Goal: Task Accomplishment & Management: Manage account settings

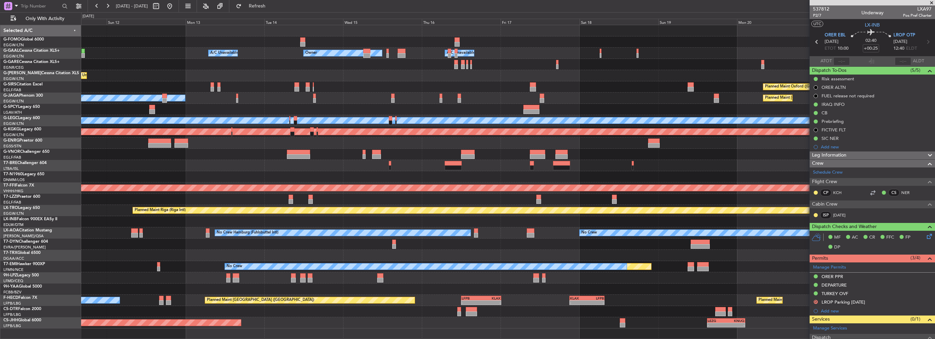
click at [0, 132] on html "[DATE] - [DATE] Refresh Quick Links Only With Activity - - EGGW 03:55 Z KSFO 14…" at bounding box center [467, 169] width 935 height 339
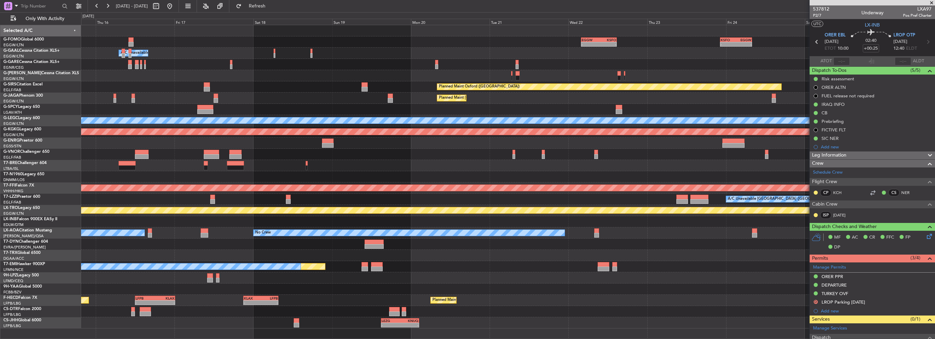
click at [0, 140] on html "[DATE] - [DATE] Refresh Quick Links Only With Activity - - EGGW 03:55 Z KSFO 14…" at bounding box center [467, 169] width 935 height 339
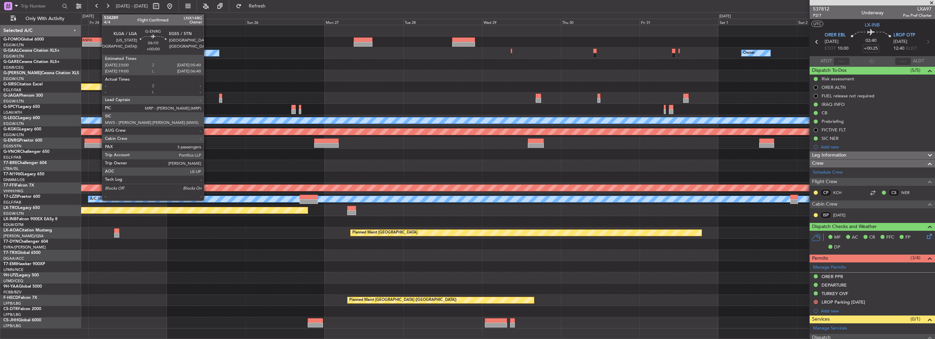
click at [0, 128] on html "[DATE] - [DATE] Refresh Quick Links Only With Activity - - KSFO 22:15 Z EGGW 08…" at bounding box center [467, 169] width 935 height 339
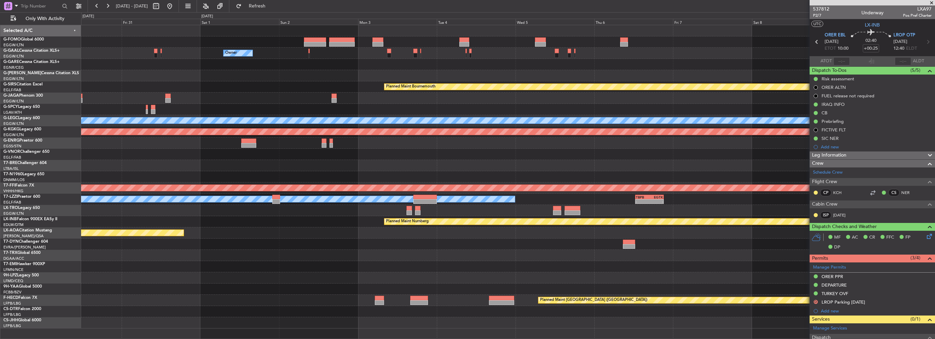
click at [101, 125] on div "Owner Planned Maint [GEOGRAPHIC_DATA] Planned Maint [GEOGRAPHIC_DATA] Planned M…" at bounding box center [507, 177] width 853 height 304
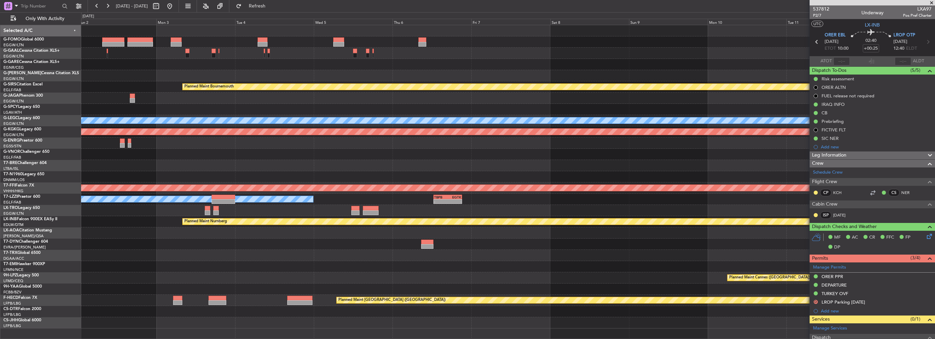
click at [520, 127] on fb-app "[DATE] - [DATE] Refresh Quick Links Only With Activity Owner Planned Maint [GEO…" at bounding box center [467, 172] width 935 height 334
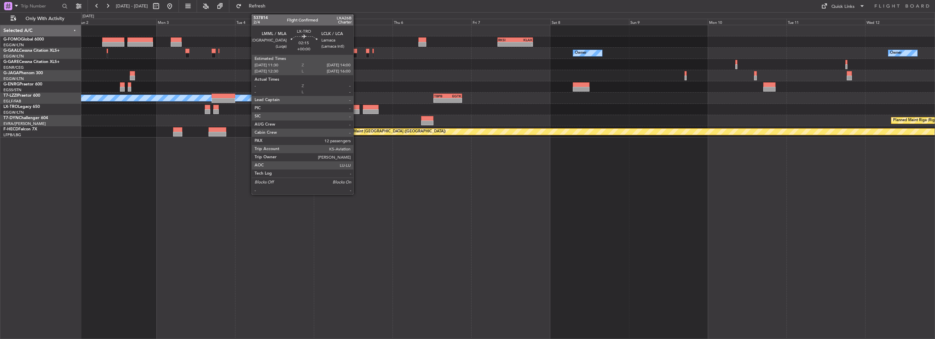
click at [356, 106] on div at bounding box center [355, 107] width 9 height 5
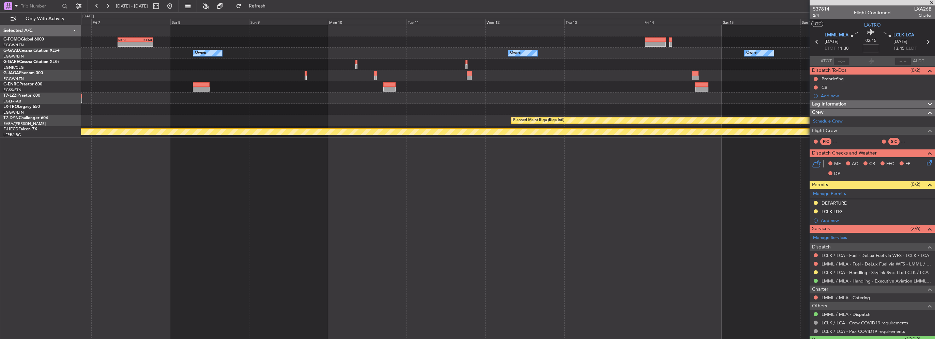
click at [365, 112] on div at bounding box center [507, 109] width 853 height 11
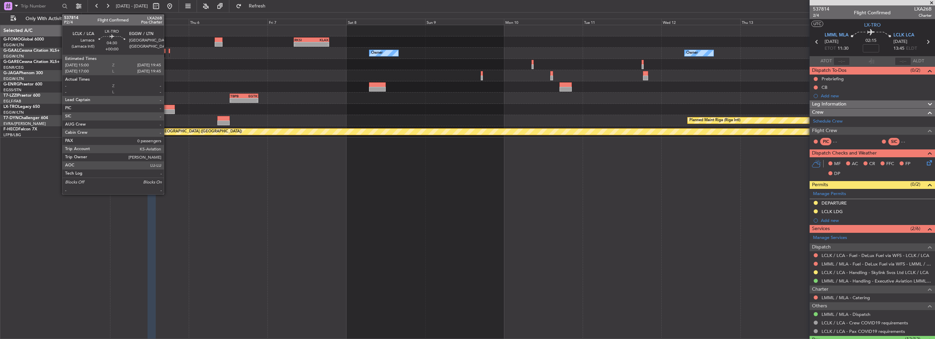
click at [167, 111] on div at bounding box center [167, 111] width 16 height 5
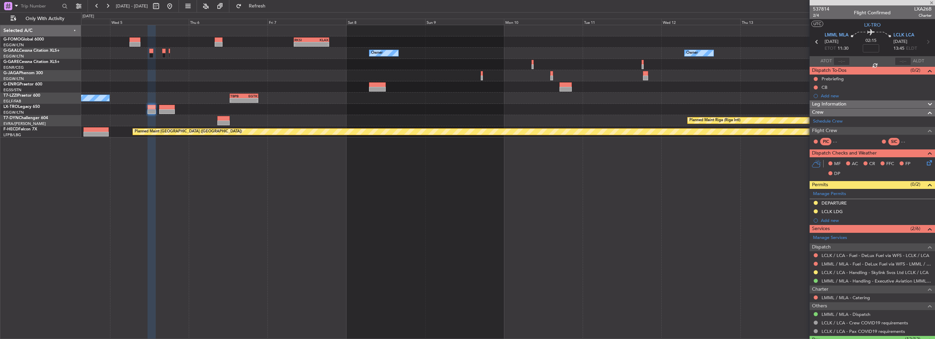
type input "0"
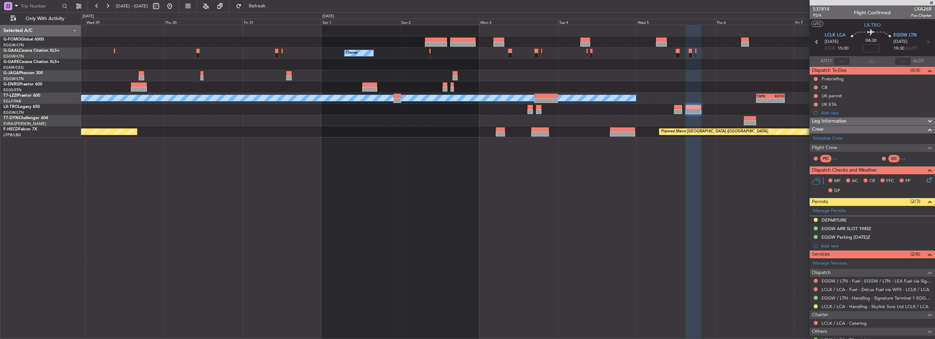
click at [520, 88] on div "- - RKSI 08:00 Z KLAX 18:50 Z Owner Owner A/C Unavailable [GEOGRAPHIC_DATA] ([G…" at bounding box center [507, 81] width 853 height 112
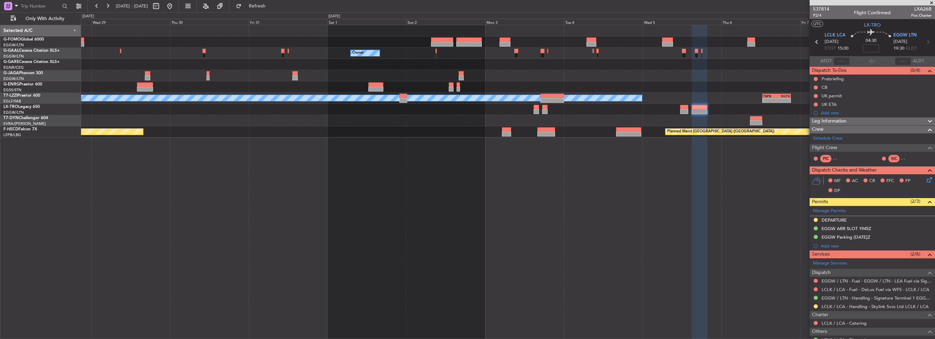
click at [520, 106] on div "- - RKSI 08:00 Z KLAX 18:50 Z Owner Owner A/C Unavailable [GEOGRAPHIC_DATA] ([G…" at bounding box center [507, 81] width 853 height 112
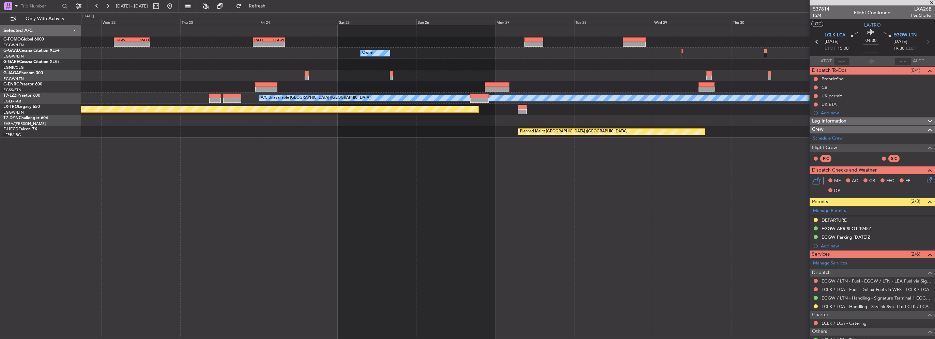
click at [520, 106] on div "KSFO 22:15 Z EGGW 08:00 Z - - EGGW 03:55 Z KSFO 14:45 Z - - Owner Owner Planned…" at bounding box center [507, 81] width 853 height 112
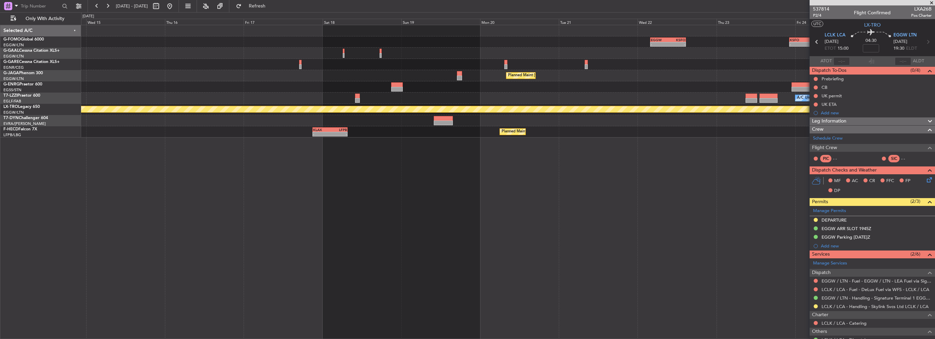
click at [520, 89] on div "KSFO 22:15 Z EGGW 08:00 Z - - EGGW 03:55 Z KSFO 14:45 Z - - Owner Planned Maint…" at bounding box center [507, 81] width 853 height 112
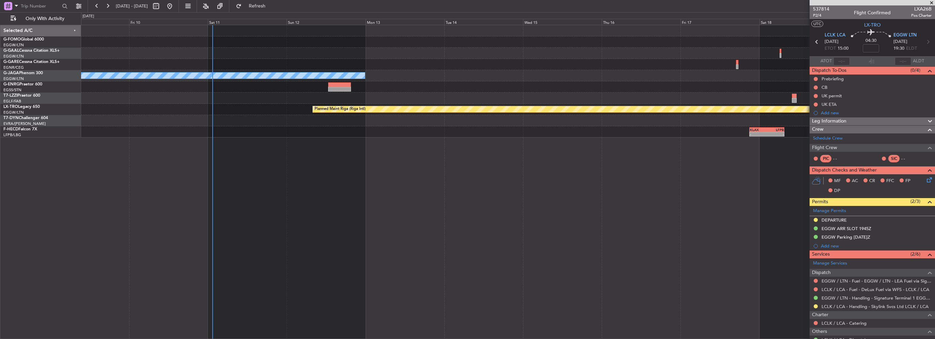
click at [520, 67] on div "EGGW 03:55 Z KSFO 14:45 Z - - No Crew Planned Maint [GEOGRAPHIC_DATA] ([GEOGRAP…" at bounding box center [507, 81] width 853 height 112
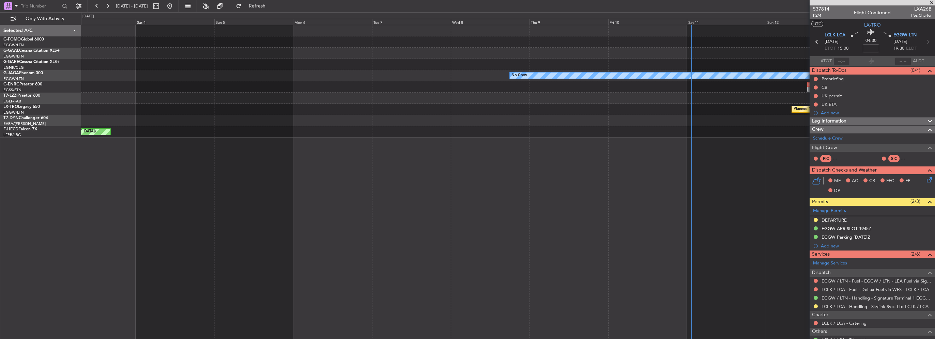
click at [0, 64] on html "[DATE] - [DATE] Refresh Quick Links Only With Activity Planned [GEOGRAPHIC_DATA…" at bounding box center [467, 169] width 935 height 339
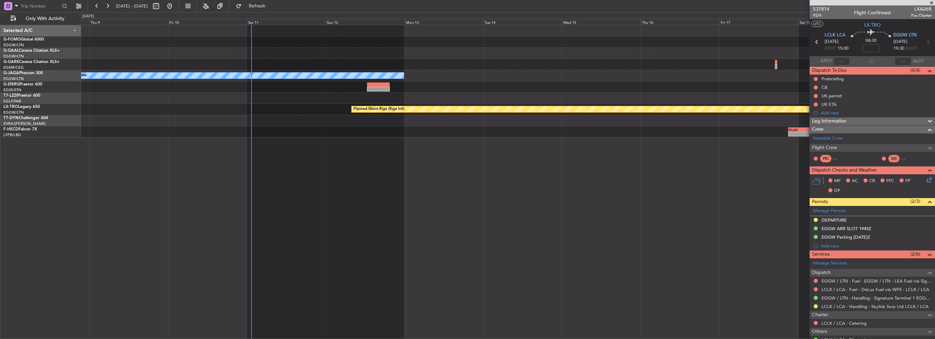
click at [295, 105] on div "EGGW 03:55 Z KSFO 14:45 Z - - No Crew Planned Maint [GEOGRAPHIC_DATA] ([GEOGRAP…" at bounding box center [507, 81] width 853 height 112
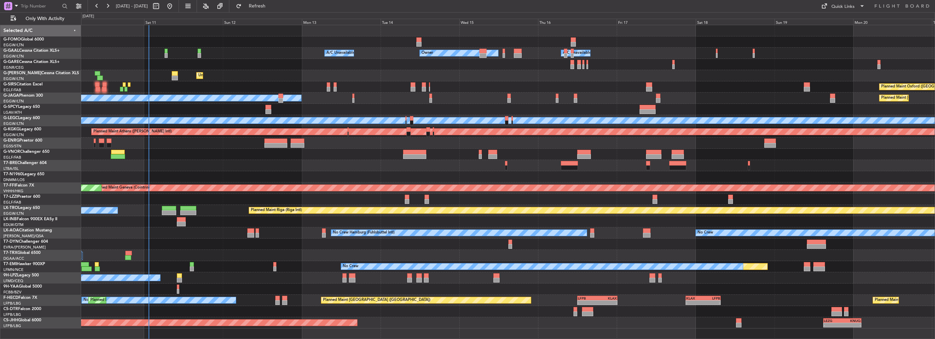
click at [244, 79] on div "Unplanned Maint [GEOGRAPHIC_DATA] ([GEOGRAPHIC_DATA]) Planned Maint [GEOGRAPHIC…" at bounding box center [507, 75] width 853 height 11
click at [271, 4] on span "Refresh" at bounding box center [257, 6] width 29 height 5
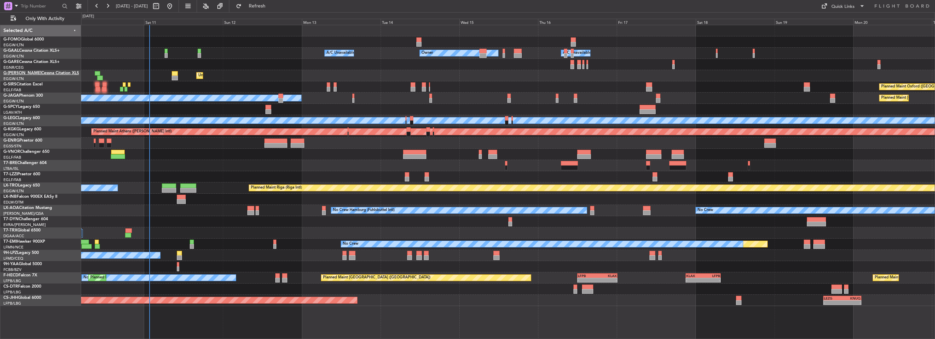
click at [0, 73] on html "[DATE] - [DATE] Refresh Quick Links Only With Activity - - EGGW 03:55 Z KSFO 14…" at bounding box center [467, 169] width 935 height 339
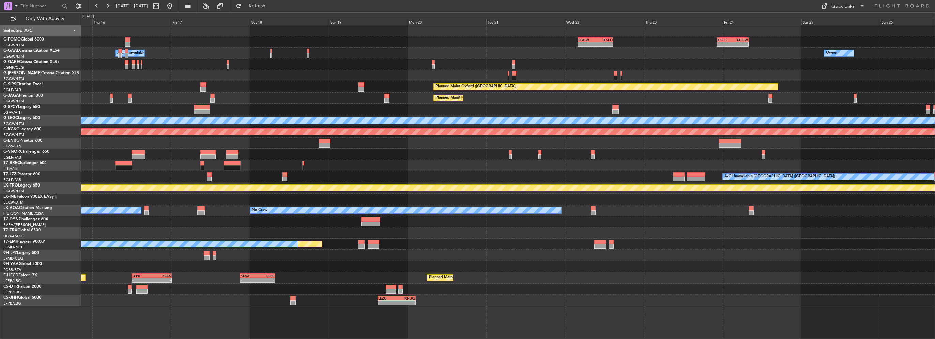
click at [106, 71] on div at bounding box center [507, 75] width 853 height 11
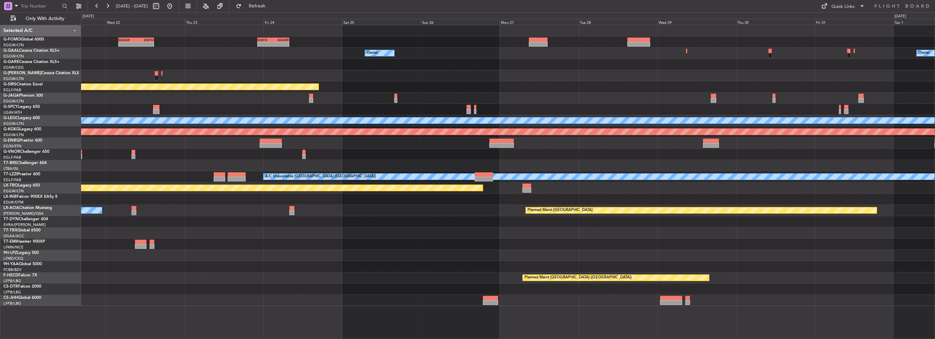
click at [520, 107] on div "- - EGGW 03:55 Z KSFO 14:45 Z - - KSFO 22:15 Z EGGW 08:00 Z Owner Owner Planned…" at bounding box center [507, 165] width 853 height 281
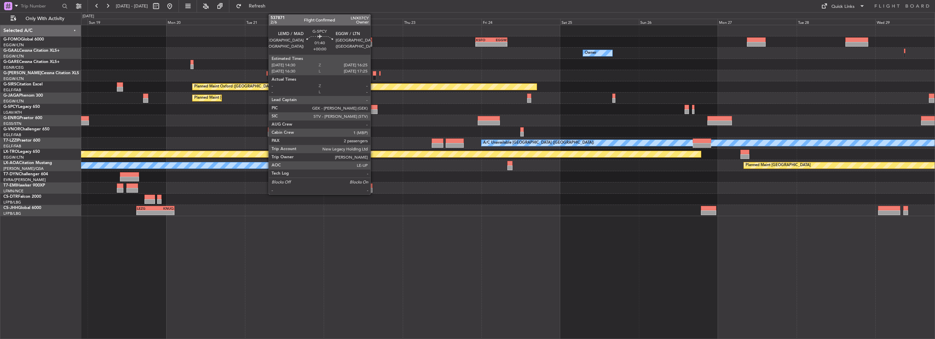
click at [373, 107] on div at bounding box center [374, 107] width 6 height 5
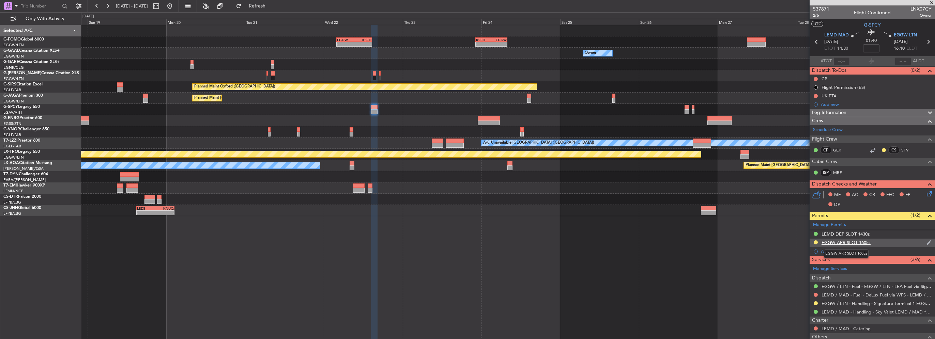
click at [520, 240] on div "EGGW ARR SLOT 1605z" at bounding box center [845, 243] width 49 height 6
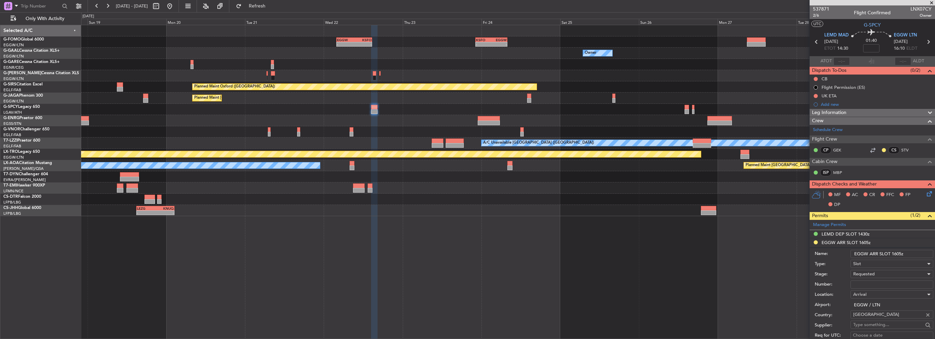
click at [520, 241] on input "EGGW ARR SLOT 1605z" at bounding box center [891, 254] width 83 height 8
type input "EGGW ARR SLOT 1625z"
click at [520, 241] on div "Requested" at bounding box center [889, 274] width 73 height 10
click at [520, 241] on span "Received OK" at bounding box center [889, 328] width 72 height 10
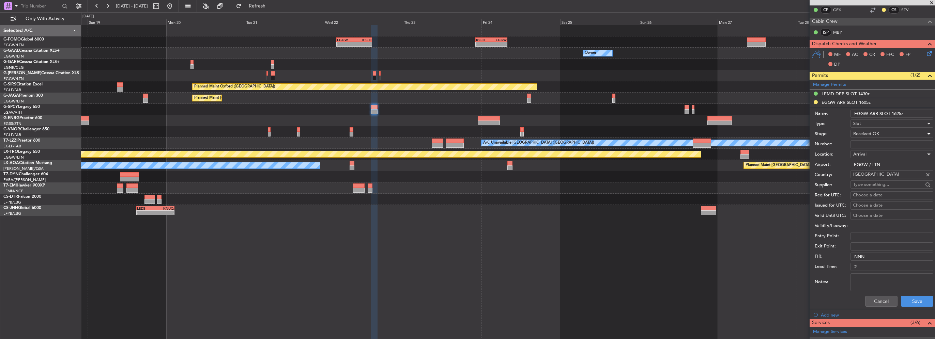
scroll to position [170, 0]
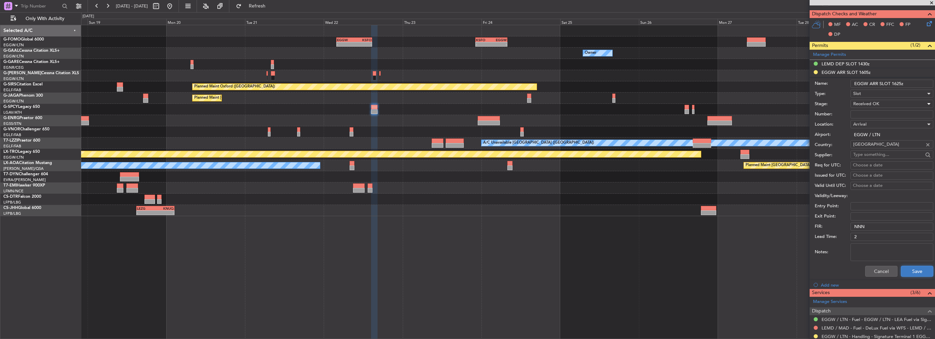
click at [520, 241] on button "Save" at bounding box center [917, 271] width 32 height 11
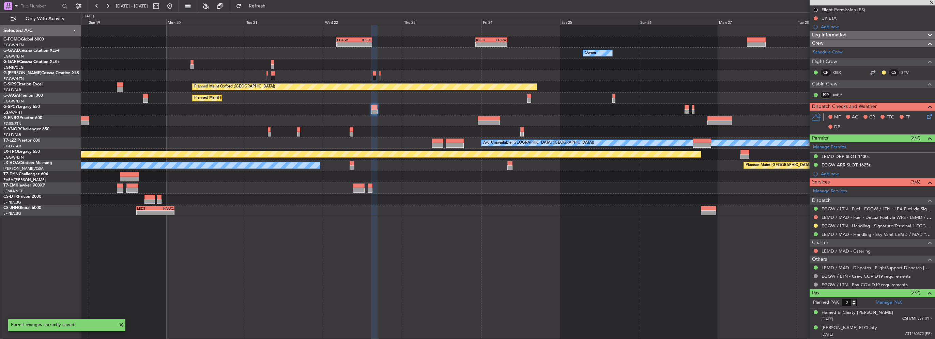
scroll to position [76, 0]
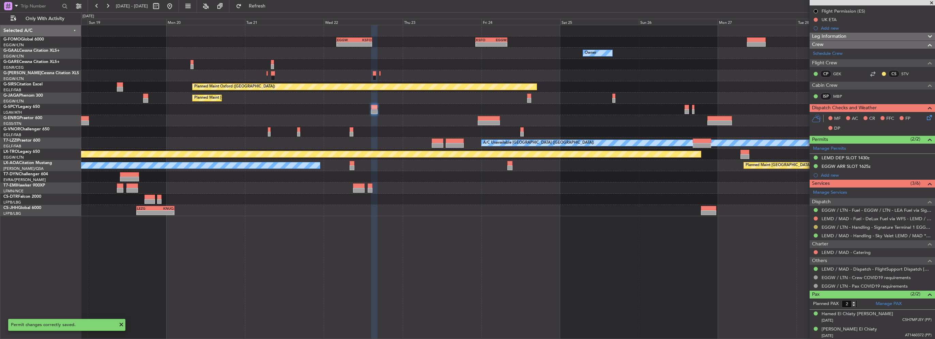
click at [520, 228] on button at bounding box center [815, 227] width 4 height 4
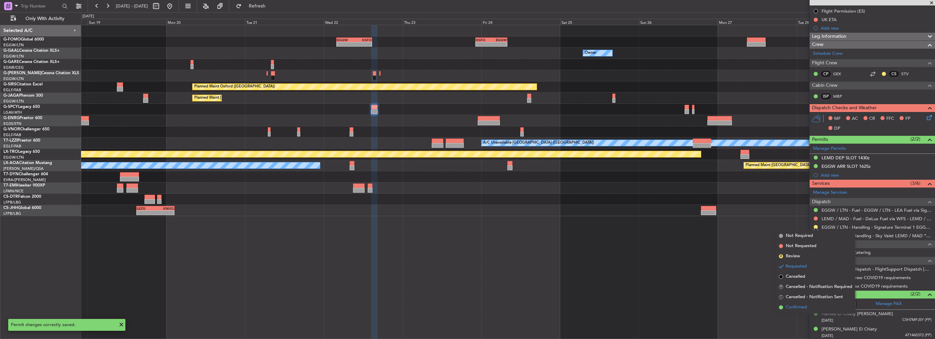
click at [520, 241] on li "Confirmed" at bounding box center [815, 307] width 79 height 10
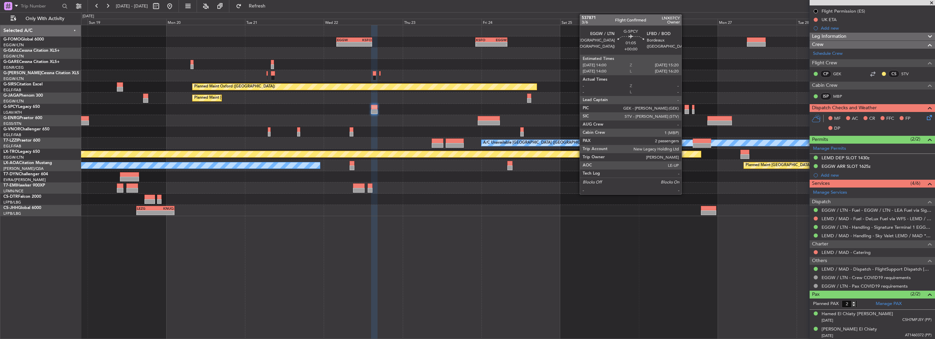
click at [520, 113] on div at bounding box center [686, 111] width 4 height 5
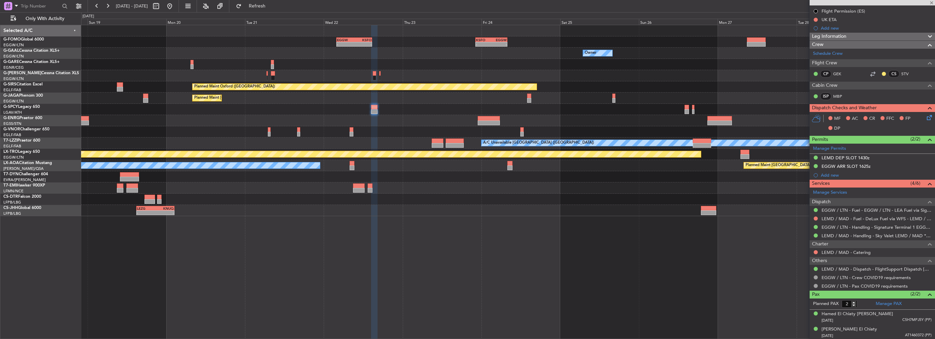
scroll to position [0, 0]
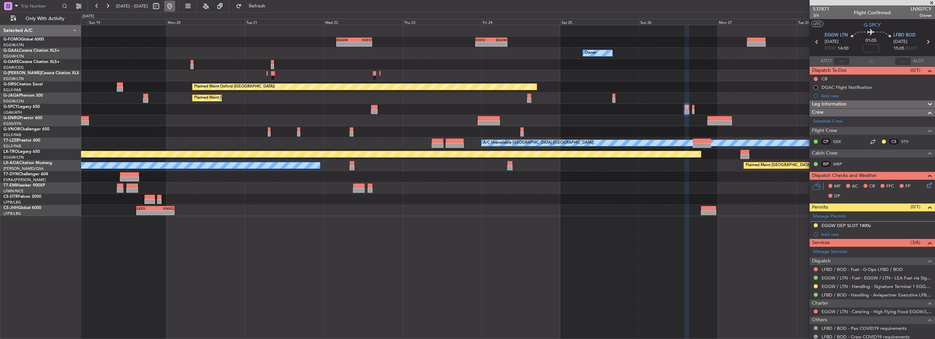
click at [175, 5] on button at bounding box center [169, 6] width 11 height 11
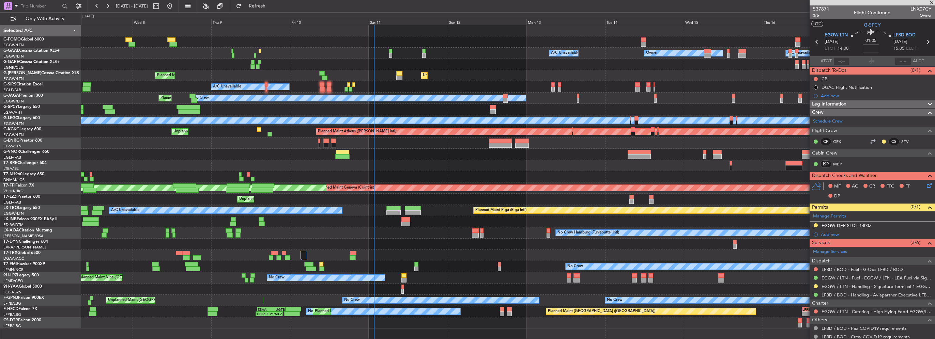
click at [352, 159] on div "Owner Owner A/C Unavailable A/C Unavailable Unplanned Maint [GEOGRAPHIC_DATA] (…" at bounding box center [507, 177] width 853 height 304
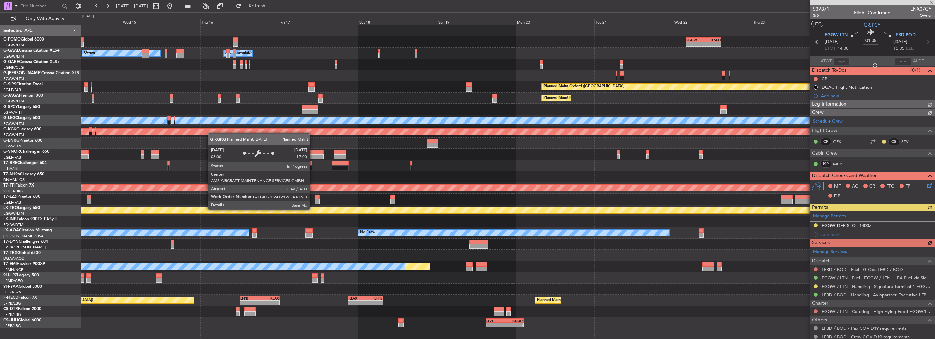
click at [211, 133] on div "- - EGGW 03:55 Z KSFO 14:45 Z - - KSFO 22:15 Z EGGW 08:00 Z Owner Owner Owner A…" at bounding box center [507, 177] width 853 height 304
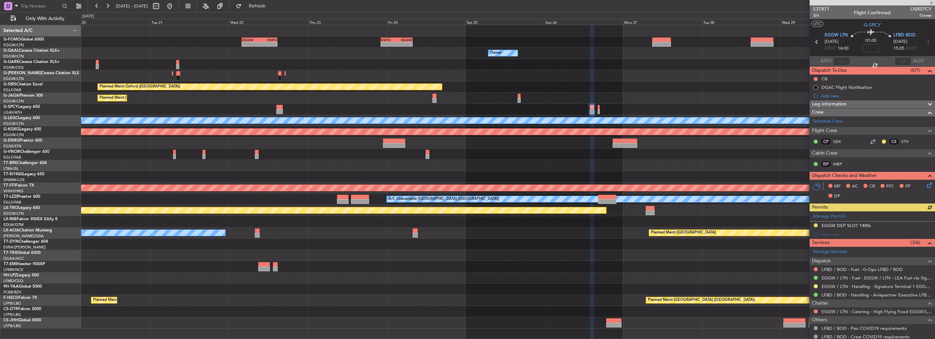
click at [243, 127] on div "- - EGGW 03:55 Z KSFO 14:45 Z - - KSFO 22:15 Z EGGW 08:00 Z Owner Owner Planned…" at bounding box center [507, 177] width 853 height 304
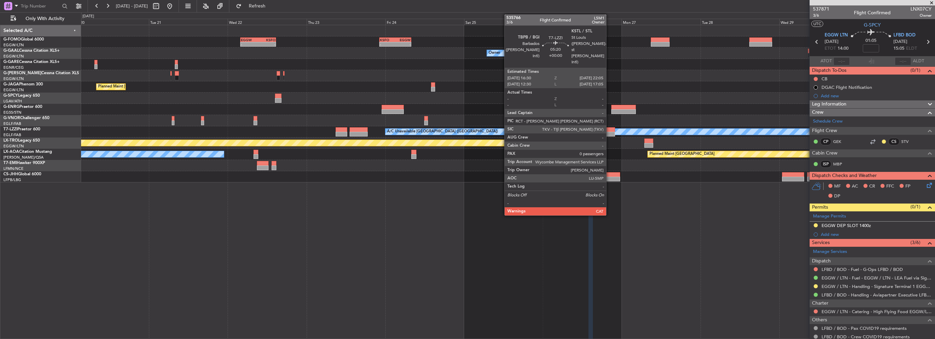
click at [520, 129] on div at bounding box center [605, 129] width 18 height 5
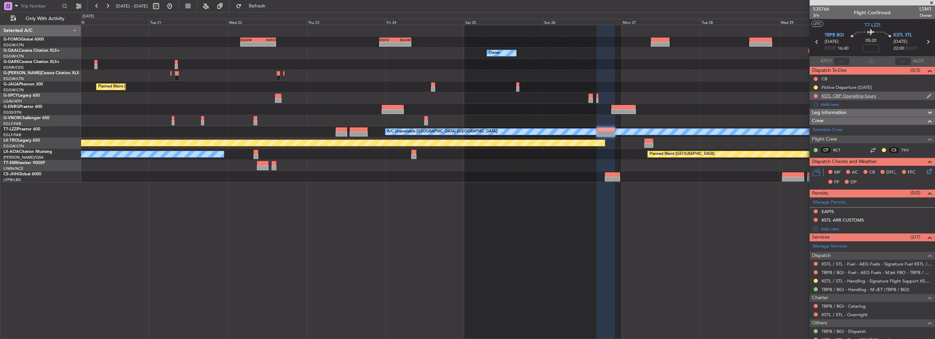
click at [520, 97] on div "KSTL CBP Operating hours" at bounding box center [848, 96] width 55 height 6
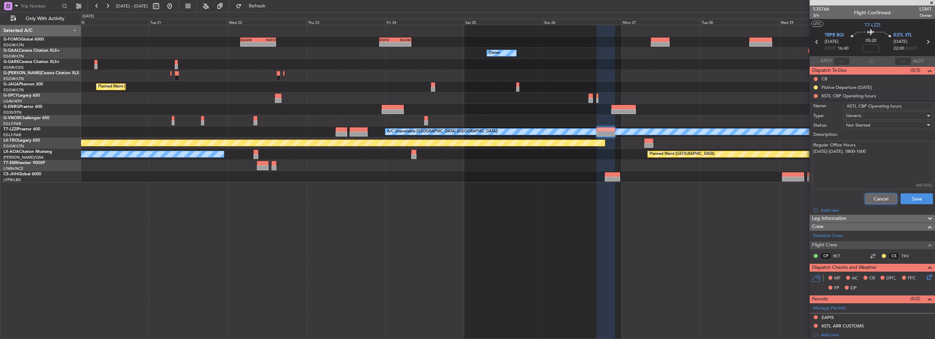
click at [520, 196] on button "Cancel" at bounding box center [881, 198] width 32 height 11
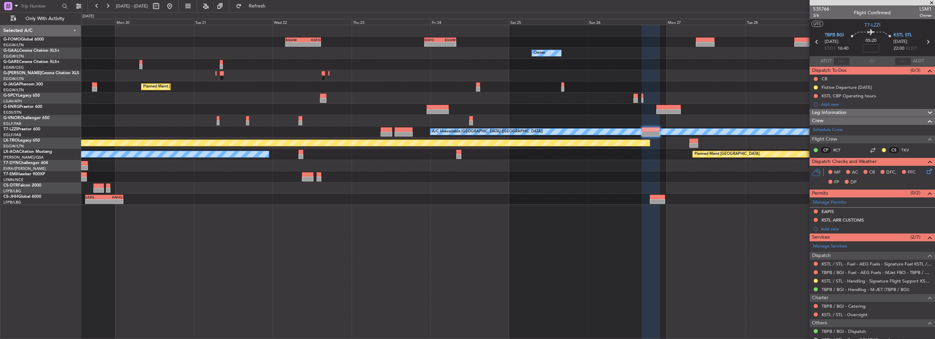
click at [520, 106] on div "- - EGGW 03:55 Z KSFO 14:45 Z - - KSFO 22:15 Z EGGW 08:00 Z Owner Owner Planned…" at bounding box center [507, 115] width 853 height 180
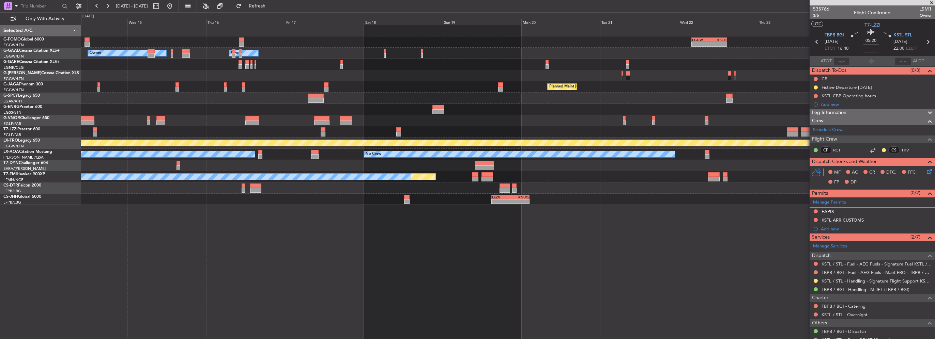
click at [520, 103] on div "- - EGGW 03:55 Z KSFO 14:45 Z - - KSFO 22:15 Z EGGW 08:00 Z A/C Unavailable Own…" at bounding box center [507, 115] width 853 height 180
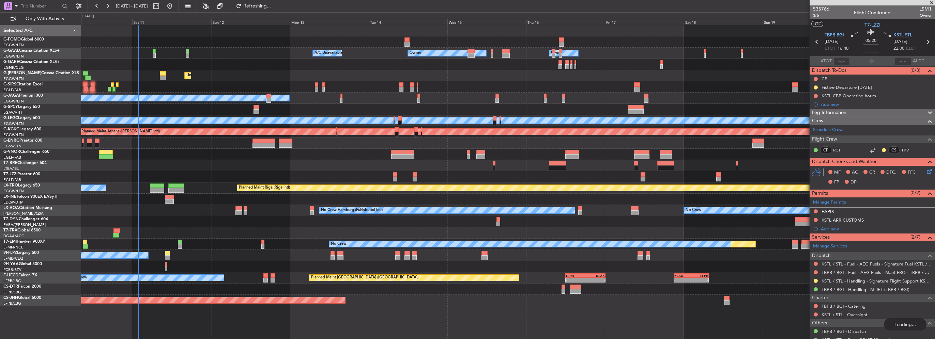
click at [79, 77] on div "- - EGGW 03:55 Z KSFO 14:45 Z A/C Unavailable Owner Owner A/C Unavailable Unpla…" at bounding box center [467, 175] width 935 height 327
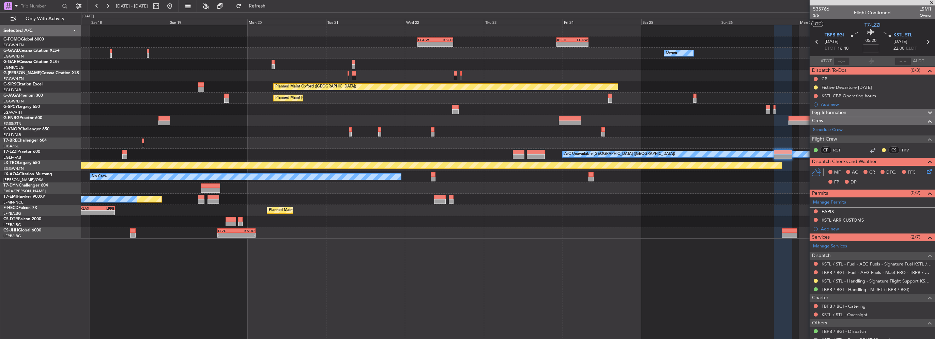
click at [520, 124] on div at bounding box center [507, 120] width 853 height 11
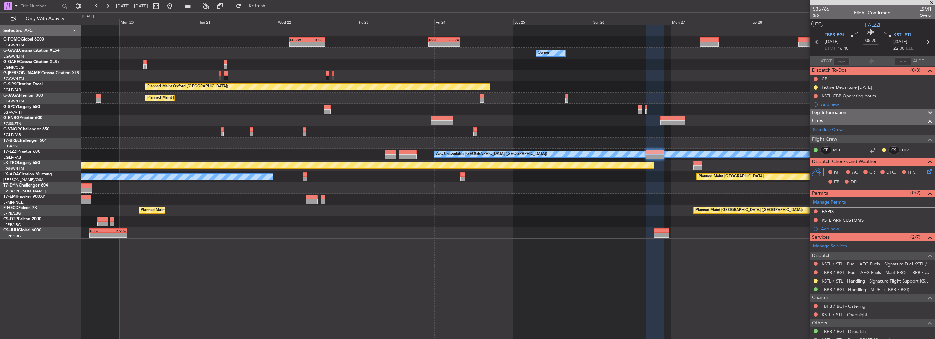
click at [520, 103] on div "- - EGGW 03:55 Z KSFO 14:45 Z - - KSFO 22:15 Z EGGW 08:00 Z Owner Owner Planned…" at bounding box center [507, 132] width 853 height 214
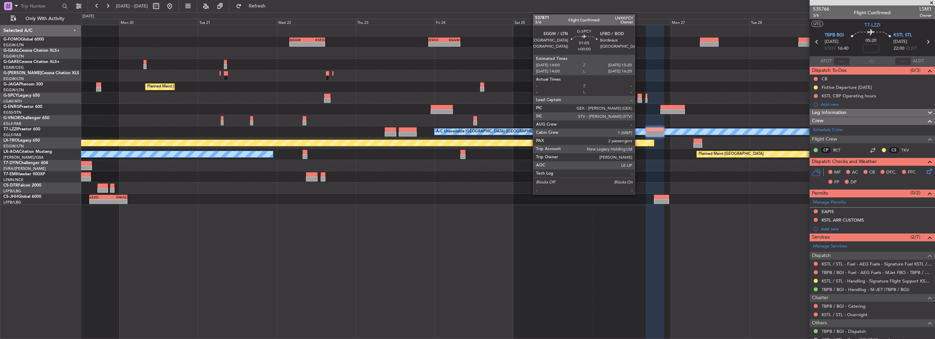
click at [520, 99] on div at bounding box center [639, 100] width 4 height 5
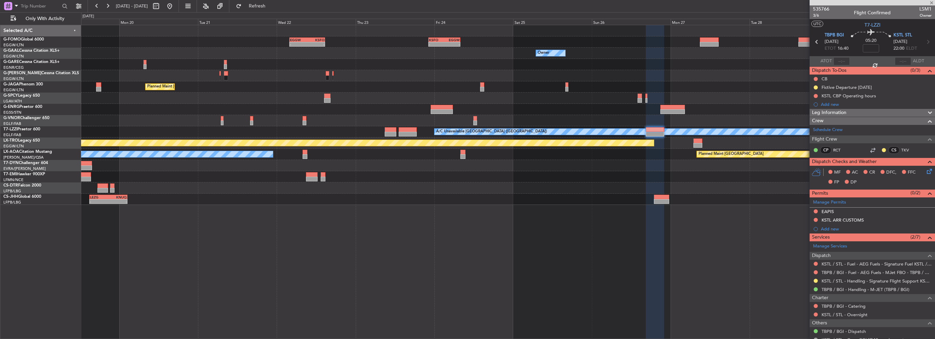
type input "2"
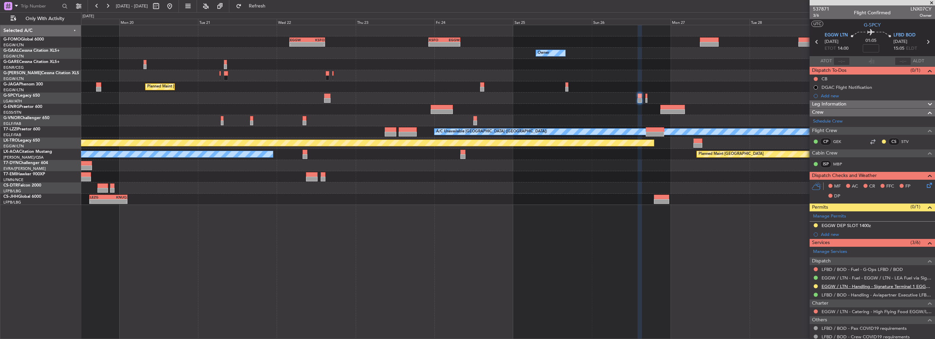
click at [520, 241] on link "EGGW / LTN - Handling - Signature Terminal 1 EGGW / LTN" at bounding box center [876, 287] width 110 height 6
click at [244, 91] on div "Planned Maint [GEOGRAPHIC_DATA] ([GEOGRAPHIC_DATA])" at bounding box center [507, 86] width 853 height 11
